Goal: Task Accomplishment & Management: Complete application form

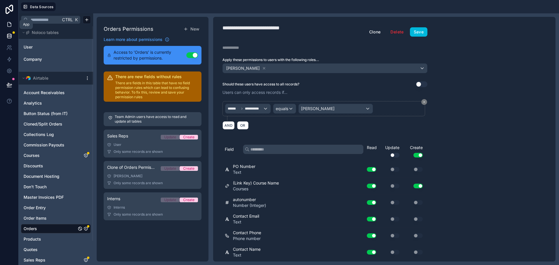
click at [8, 24] on icon at bounding box center [9, 24] width 3 height 4
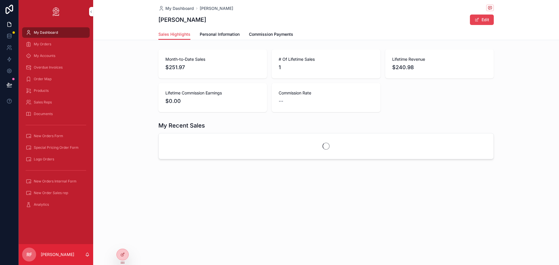
click at [67, 193] on span "New Order Sales rep" at bounding box center [51, 193] width 34 height 5
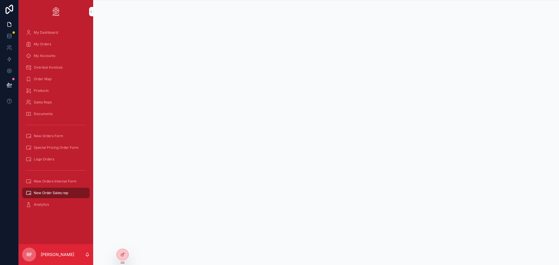
click at [69, 182] on span "New Orders Internal Form" at bounding box center [55, 181] width 43 height 5
click at [47, 198] on div "New Order Sales rep" at bounding box center [56, 192] width 61 height 9
click at [55, 181] on span "New Orders Internal Form" at bounding box center [55, 181] width 43 height 5
click at [59, 190] on div "New Order Sales rep" at bounding box center [56, 192] width 61 height 9
click at [120, 254] on icon at bounding box center [122, 254] width 5 height 5
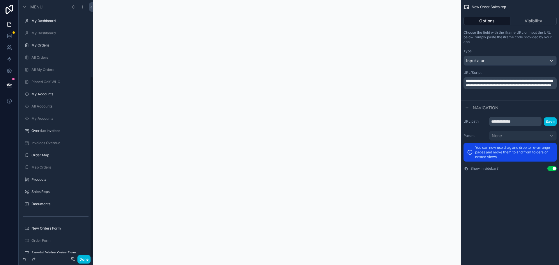
scroll to position [108, 0]
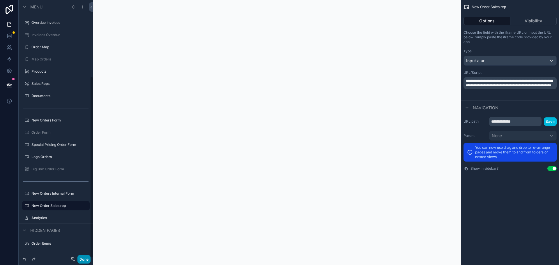
click at [83, 259] on button "Done" at bounding box center [83, 259] width 13 height 8
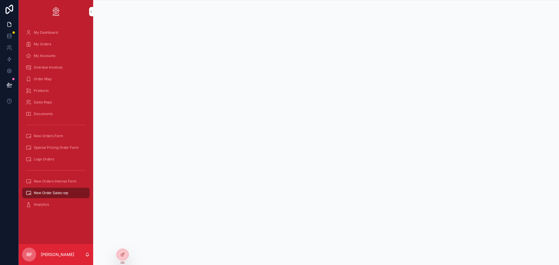
click at [49, 114] on span "Documents" at bounding box center [43, 114] width 19 height 5
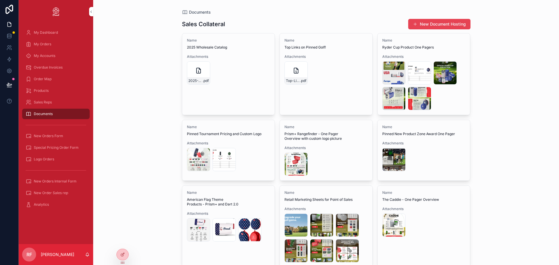
click at [53, 90] on div "Products" at bounding box center [56, 90] width 61 height 9
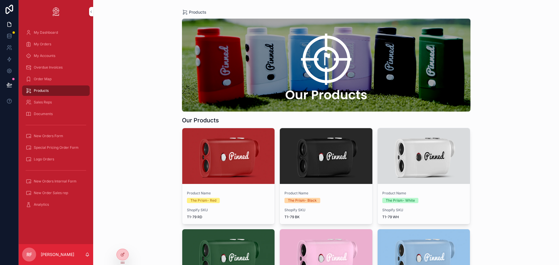
click at [63, 42] on div "My Orders" at bounding box center [56, 44] width 61 height 9
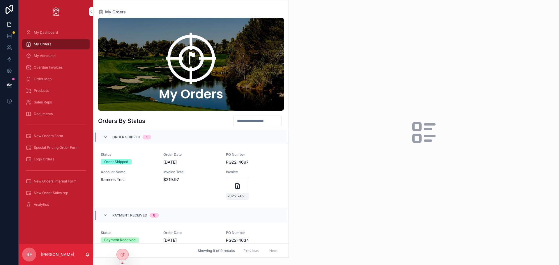
click at [51, 182] on span "New Orders Internal Form" at bounding box center [55, 181] width 43 height 5
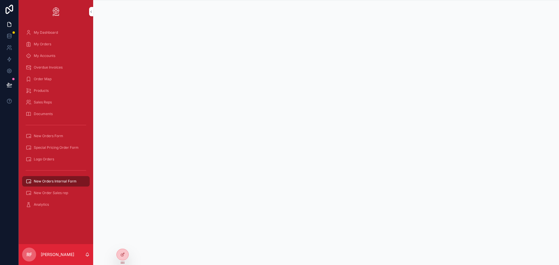
click at [61, 32] on div "My Dashboard" at bounding box center [56, 32] width 61 height 9
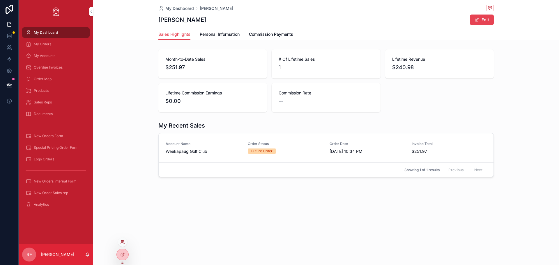
click at [124, 241] on icon at bounding box center [123, 241] width 1 height 1
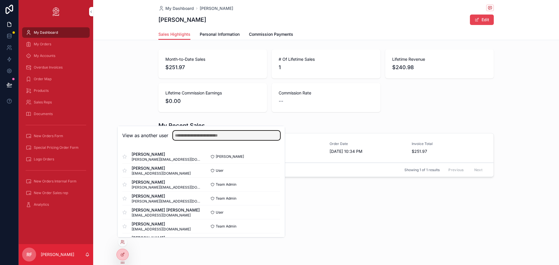
click at [189, 135] on input "text" at bounding box center [226, 135] width 107 height 9
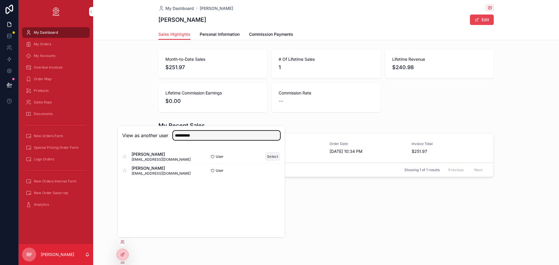
type input "**********"
click at [268, 156] on button "Select" at bounding box center [272, 156] width 15 height 8
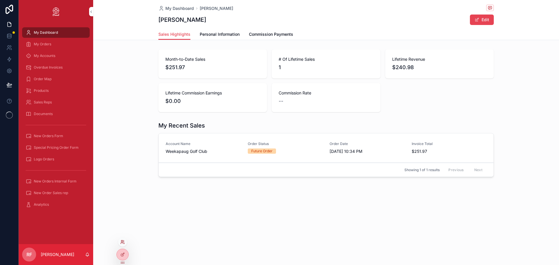
click at [122, 243] on icon at bounding box center [122, 242] width 5 height 5
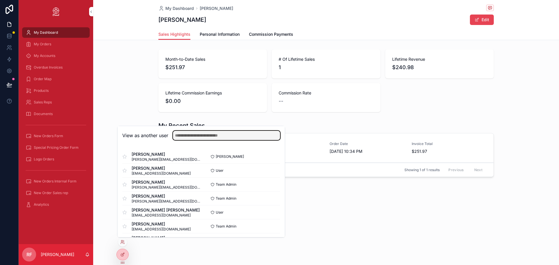
click at [195, 136] on input "text" at bounding box center [226, 135] width 107 height 9
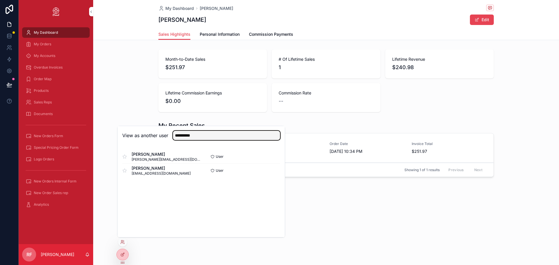
type input "**********"
click at [230, 146] on div "Bryan Sterling bryan.sterling@att.net User Select Andy Hollister ahollisterpga@…" at bounding box center [201, 163] width 167 height 37
click at [273, 157] on button "Select" at bounding box center [272, 156] width 15 height 8
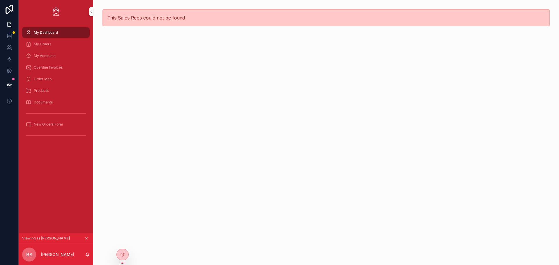
click at [61, 44] on div "My Orders" at bounding box center [56, 44] width 61 height 9
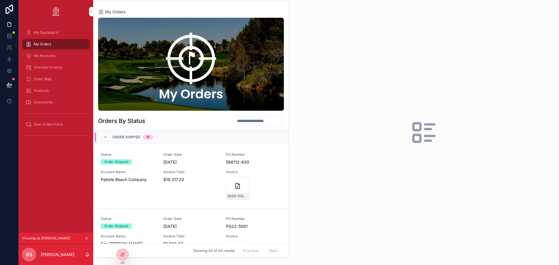
click at [52, 30] on span "My Dashboard" at bounding box center [46, 32] width 24 height 5
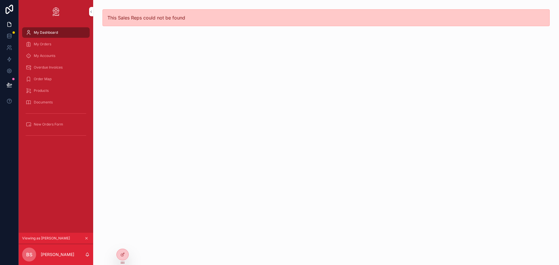
click at [60, 43] on div "My Orders" at bounding box center [56, 44] width 61 height 9
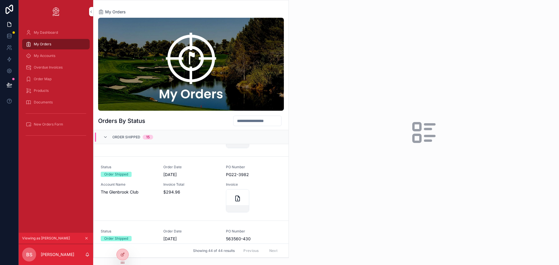
scroll to position [909, 0]
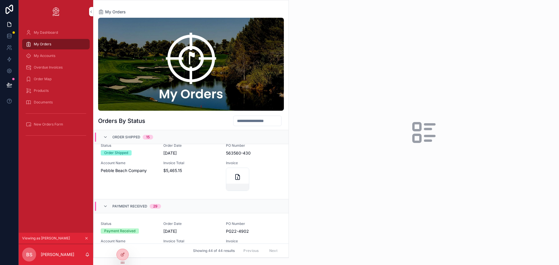
click at [54, 122] on span "New Orders Form" at bounding box center [48, 124] width 29 height 5
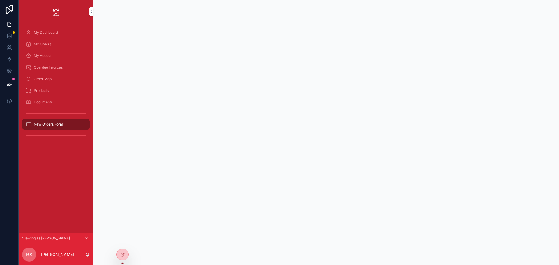
click at [86, 237] on icon "scrollable content" at bounding box center [86, 238] width 4 height 4
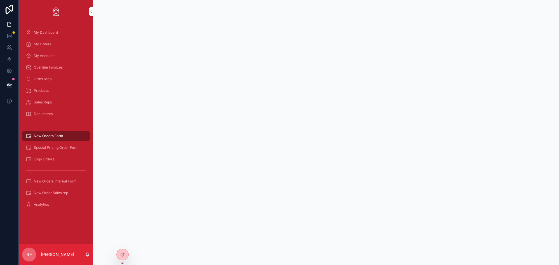
click at [70, 182] on span "New Orders Internal Form" at bounding box center [55, 181] width 43 height 5
